Goal: Check status: Check status

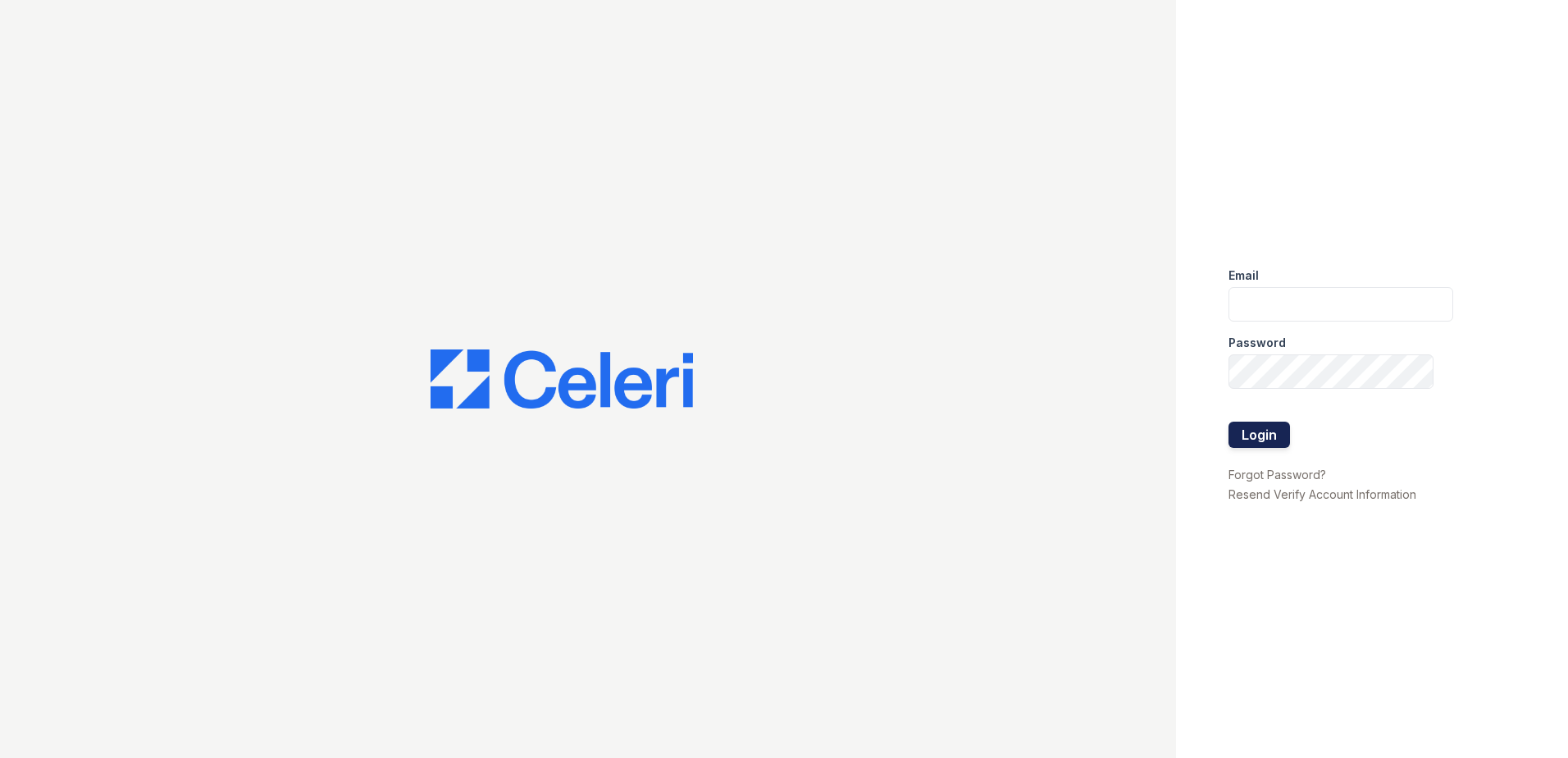
type input "jgeronimo@trinity-pm.com"
click at [1272, 435] on button "Login" at bounding box center [1259, 435] width 62 height 27
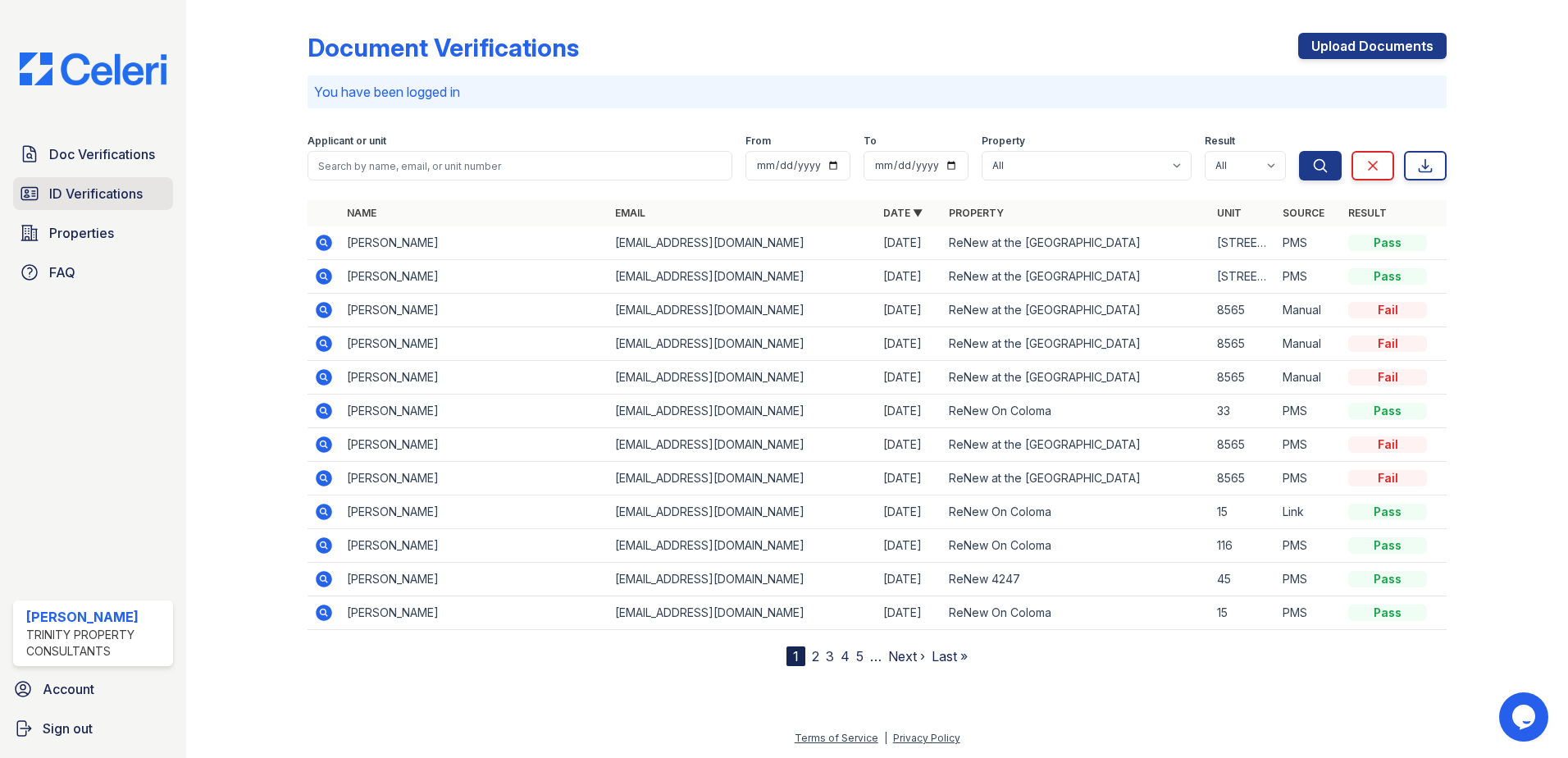
click at [119, 204] on span "ID Verifications" at bounding box center [96, 193] width 94 height 20
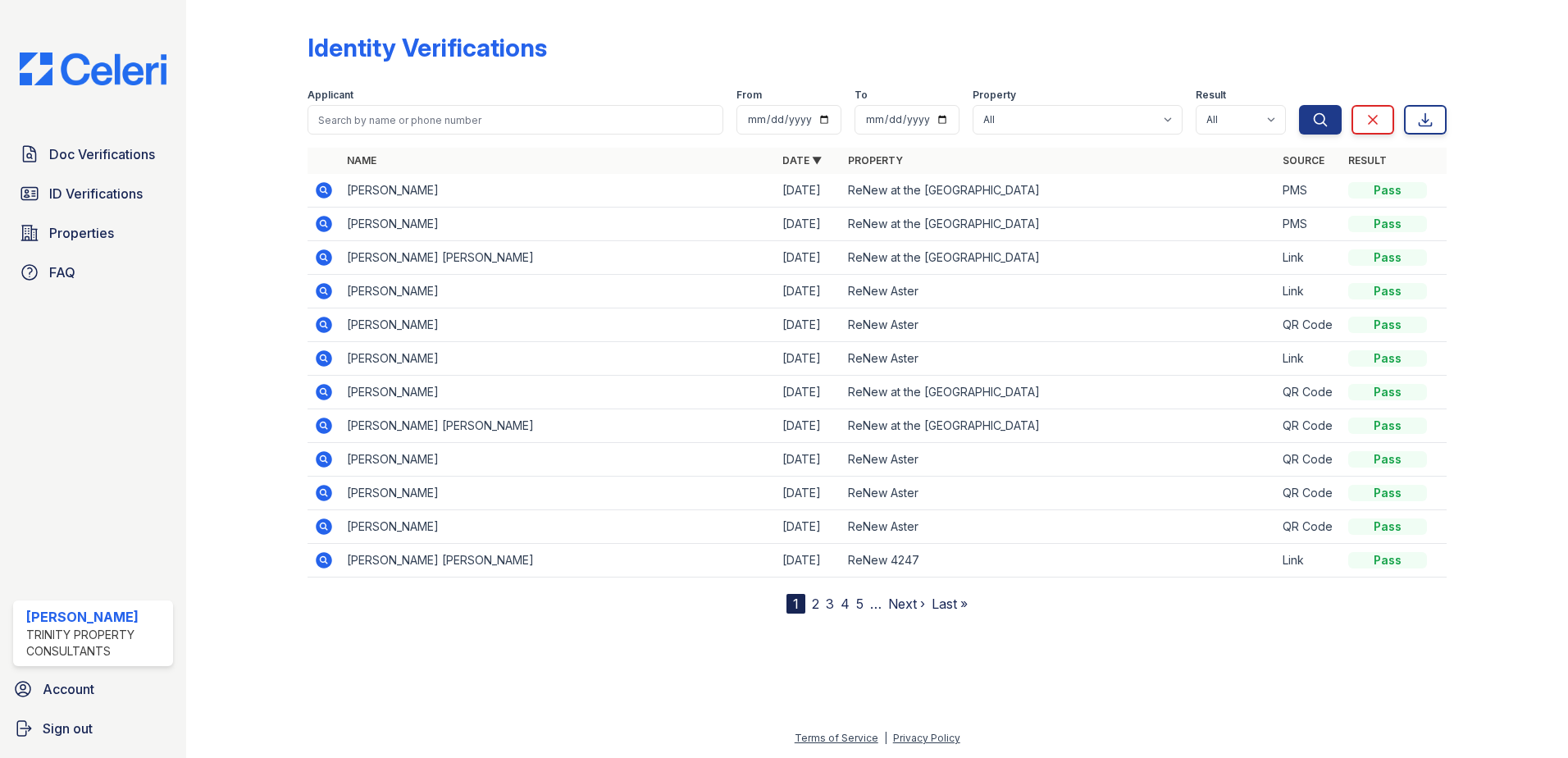
click at [119, 163] on span "Doc Verifications" at bounding box center [102, 153] width 106 height 20
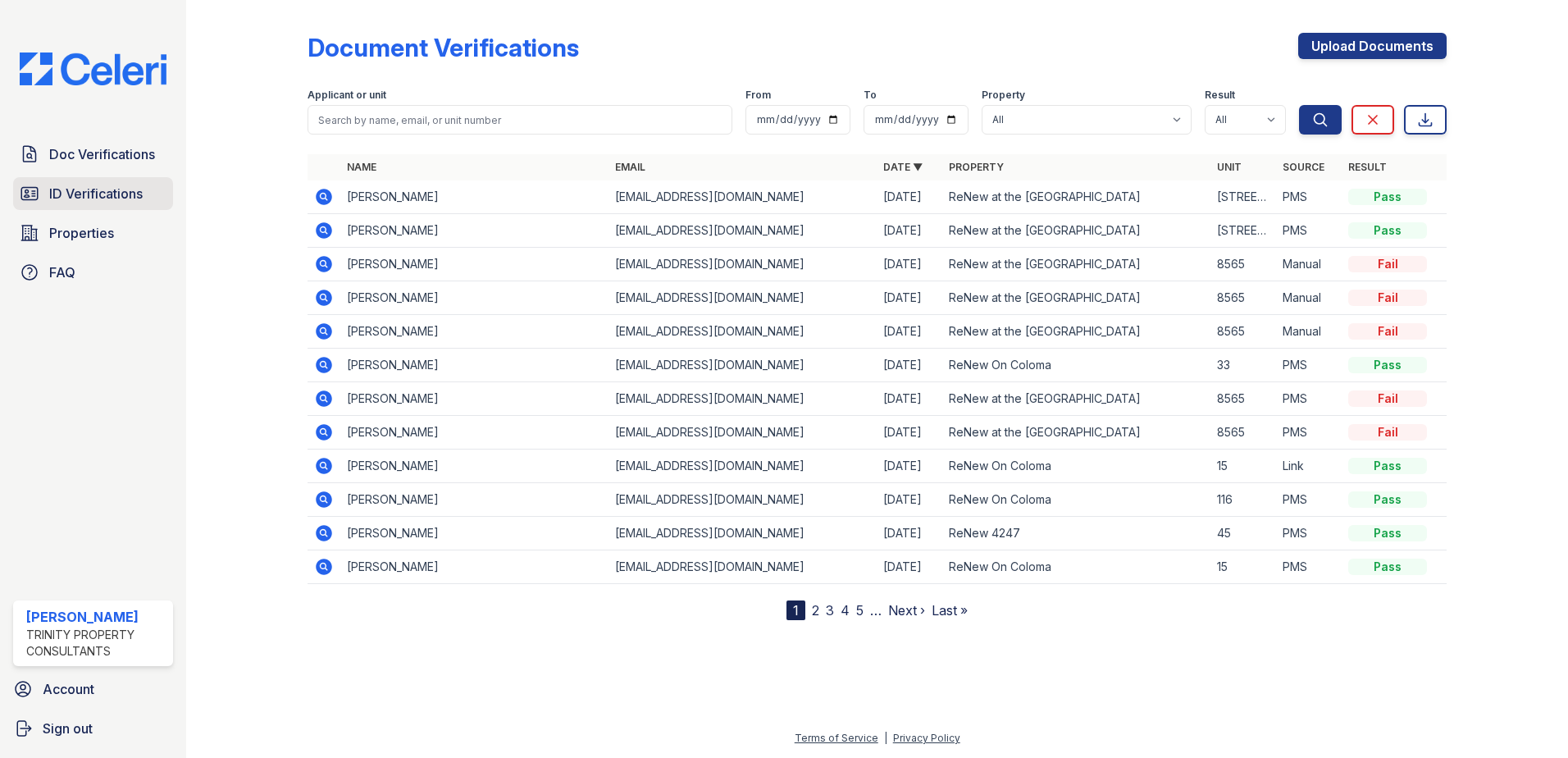
click at [163, 189] on link "ID Verifications" at bounding box center [93, 193] width 160 height 33
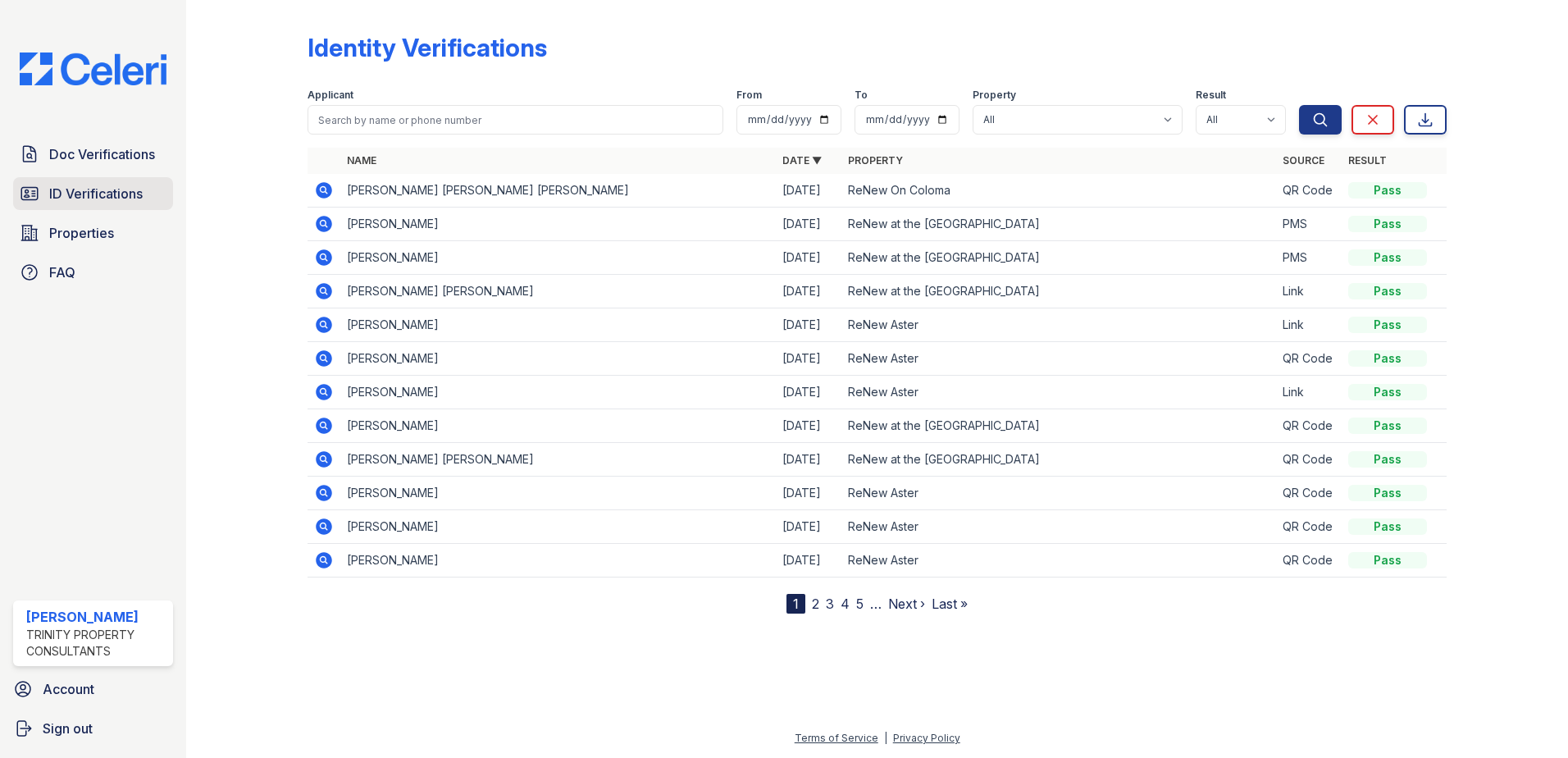
click at [125, 184] on span "ID Verifications" at bounding box center [96, 193] width 94 height 20
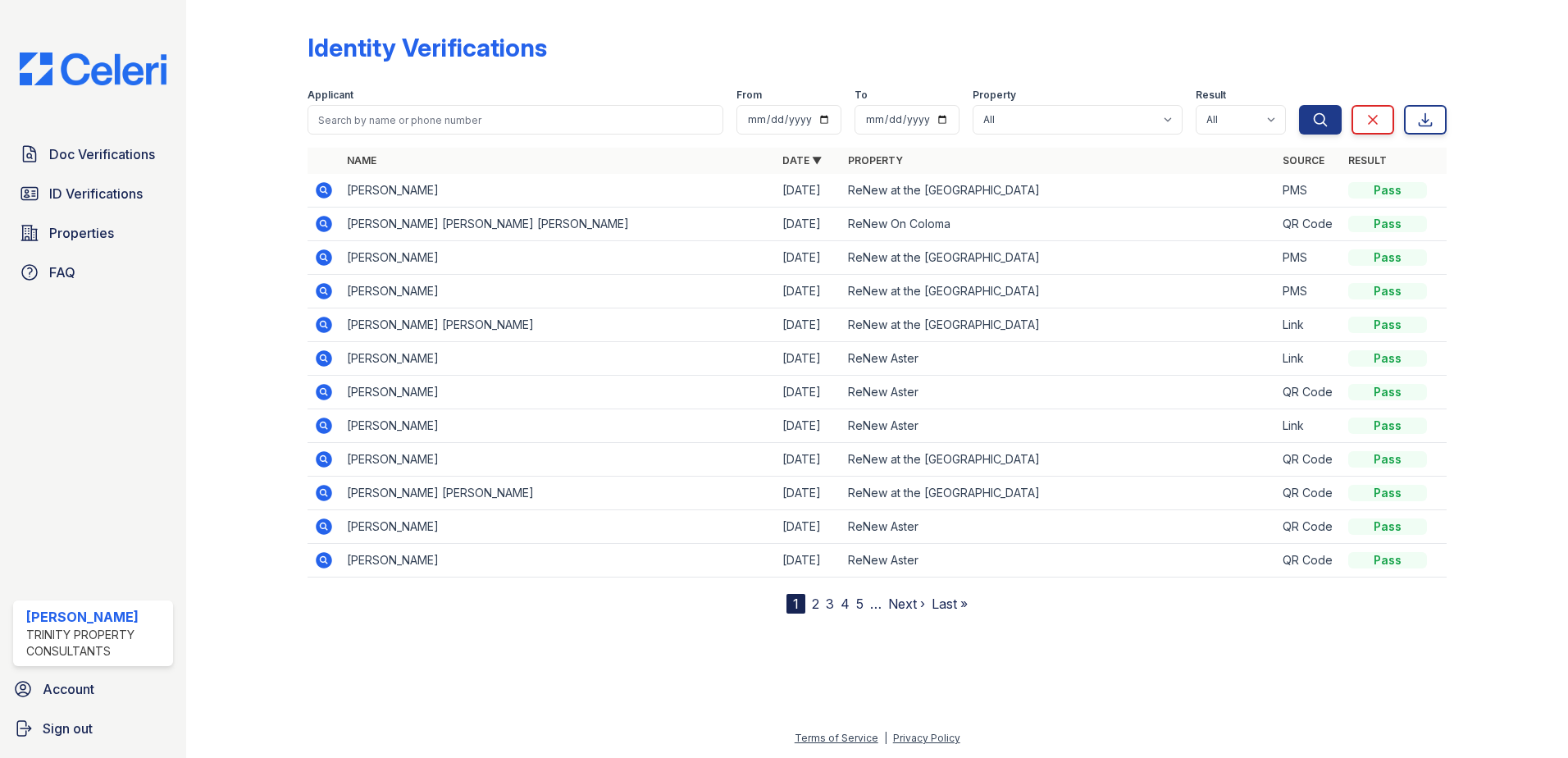
click at [325, 222] on icon at bounding box center [323, 224] width 20 height 20
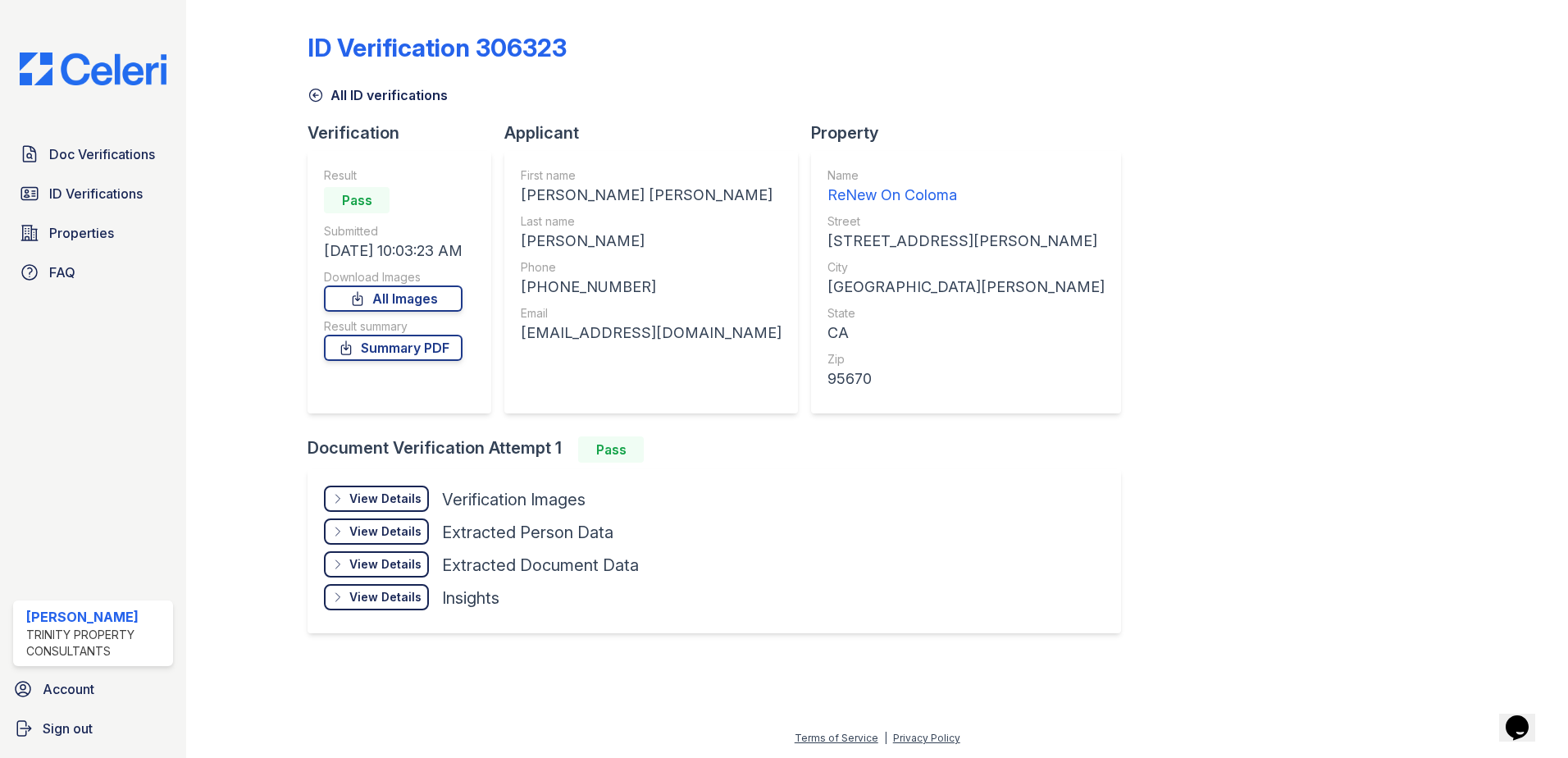
click at [353, 501] on div "View Details" at bounding box center [386, 497] width 72 height 16
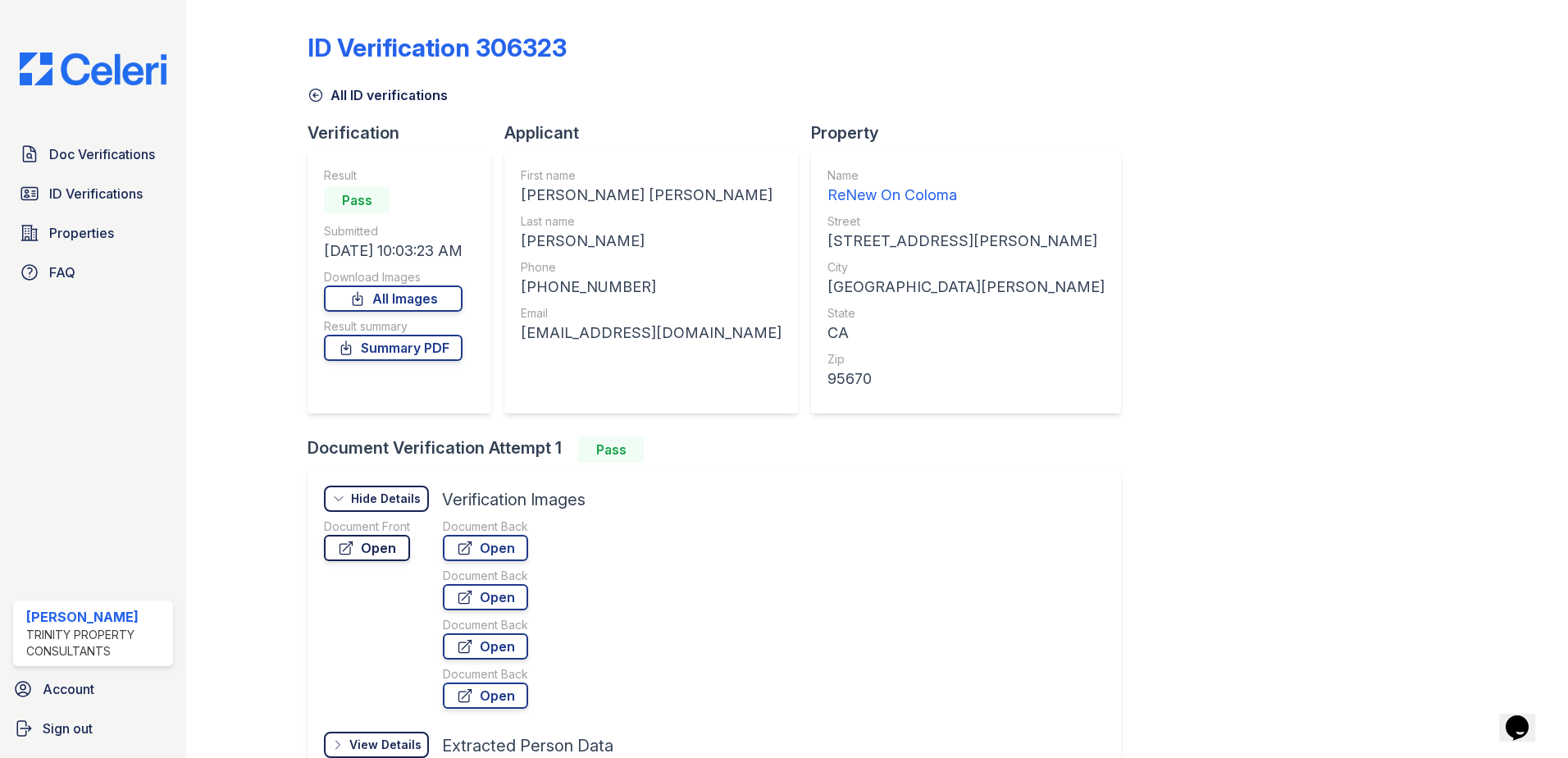
click at [356, 539] on link "Open" at bounding box center [367, 548] width 86 height 27
click at [393, 351] on link "Summary PDF" at bounding box center [393, 348] width 138 height 27
click at [88, 149] on span "Doc Verifications" at bounding box center [102, 153] width 106 height 20
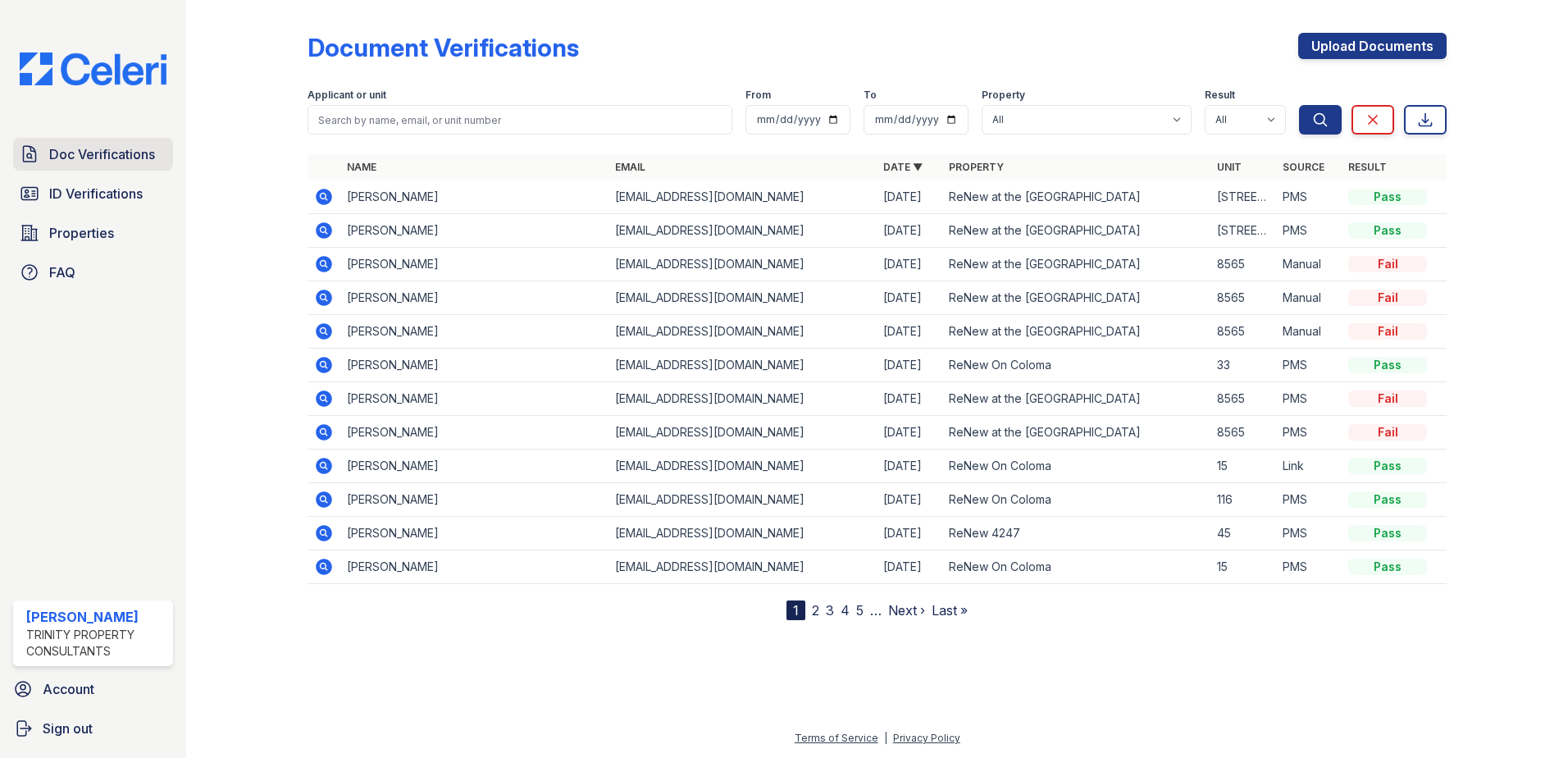
click at [82, 147] on span "Doc Verifications" at bounding box center [102, 153] width 106 height 20
